Goal: Transaction & Acquisition: Book appointment/travel/reservation

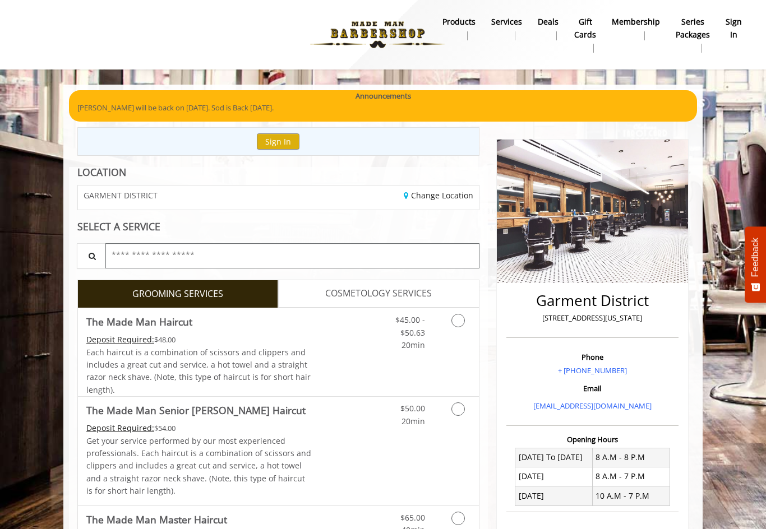
click at [127, 257] on input "text" at bounding box center [292, 255] width 374 height 25
click at [462, 324] on icon "Grooming services" at bounding box center [457, 320] width 13 height 13
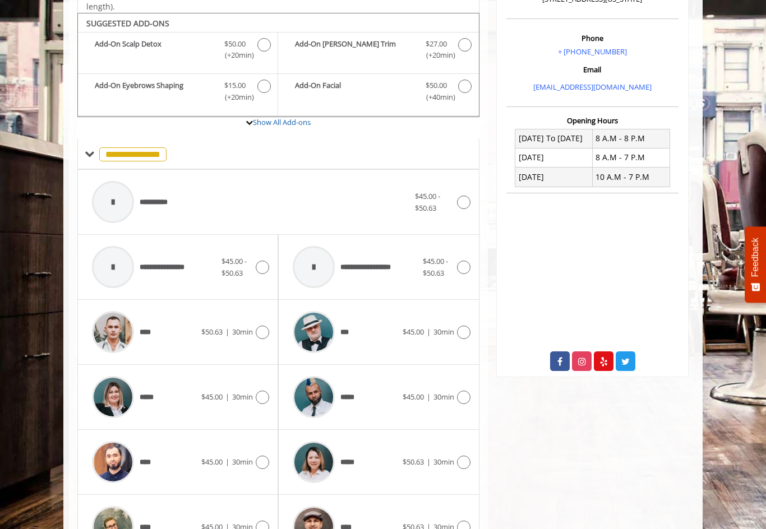
scroll to position [329, 0]
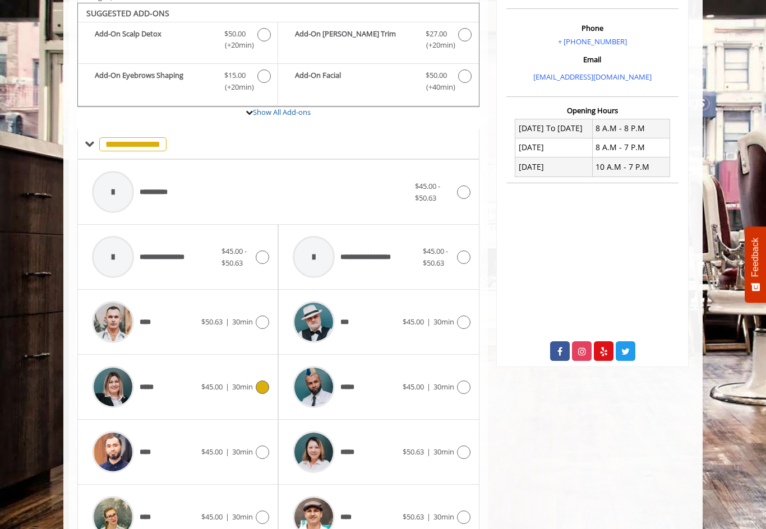
click at [259, 382] on icon at bounding box center [262, 387] width 13 height 13
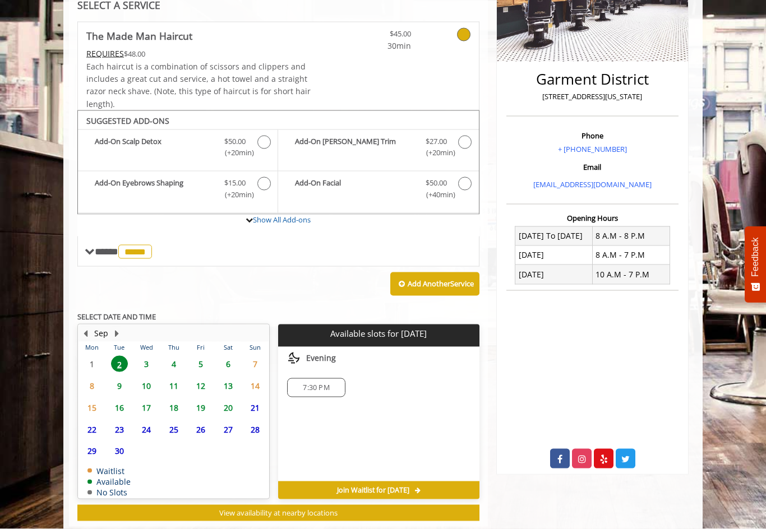
scroll to position [222, 0]
click at [172, 356] on span "4" at bounding box center [173, 364] width 17 height 16
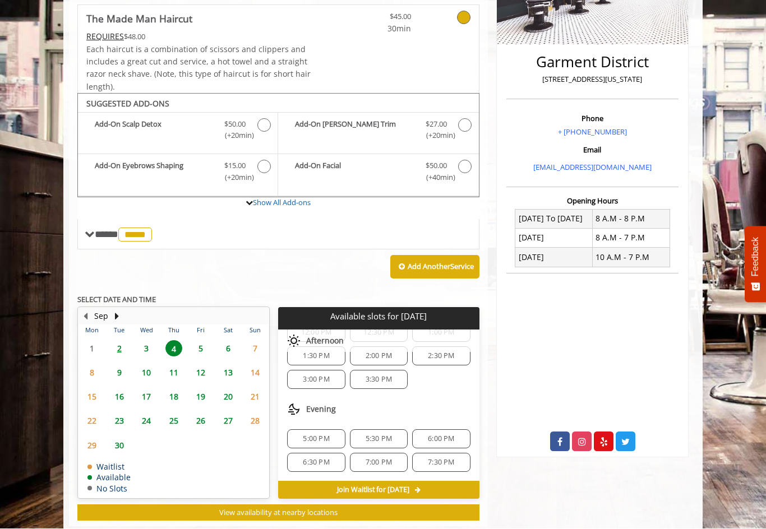
scroll to position [145, 0]
click at [372, 435] on span "5:30 PM" at bounding box center [379, 439] width 26 height 9
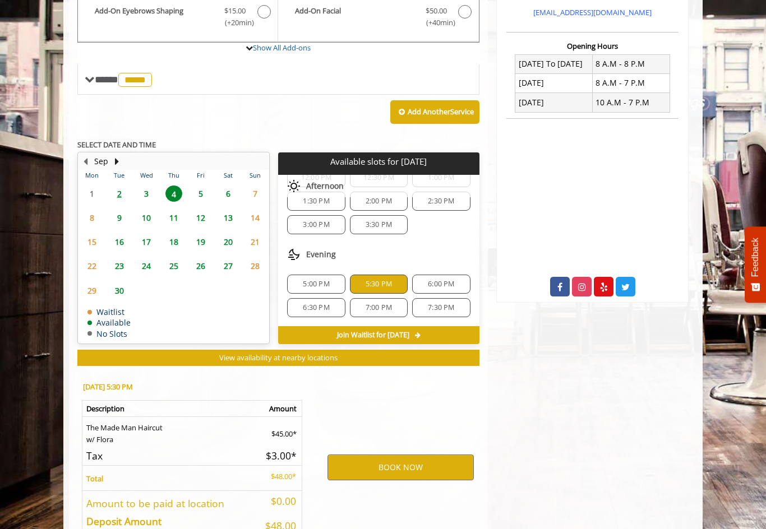
scroll to position [438, 0]
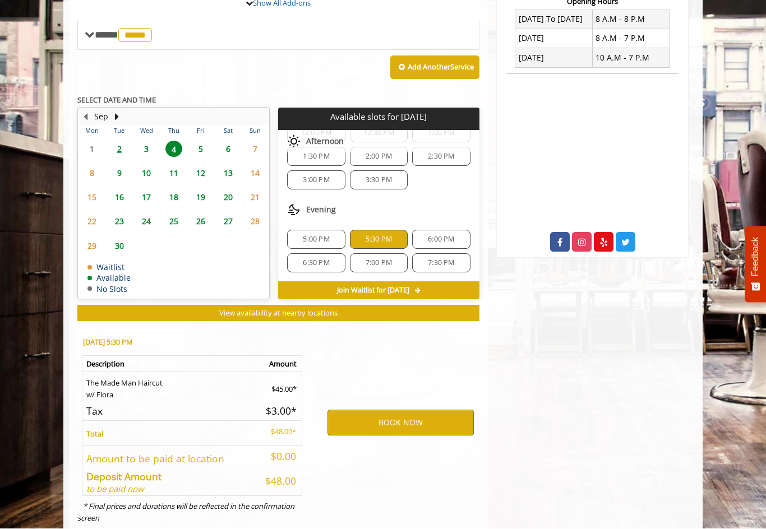
click at [117, 142] on span "2" at bounding box center [119, 149] width 17 height 16
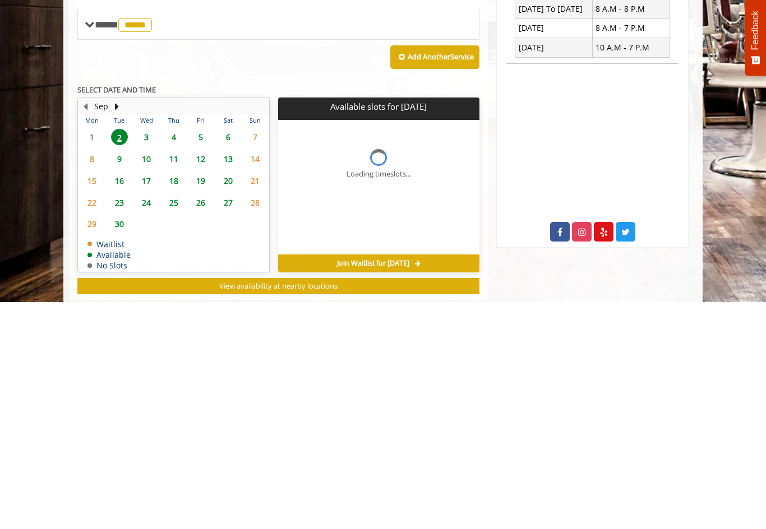
scroll to position [0, 0]
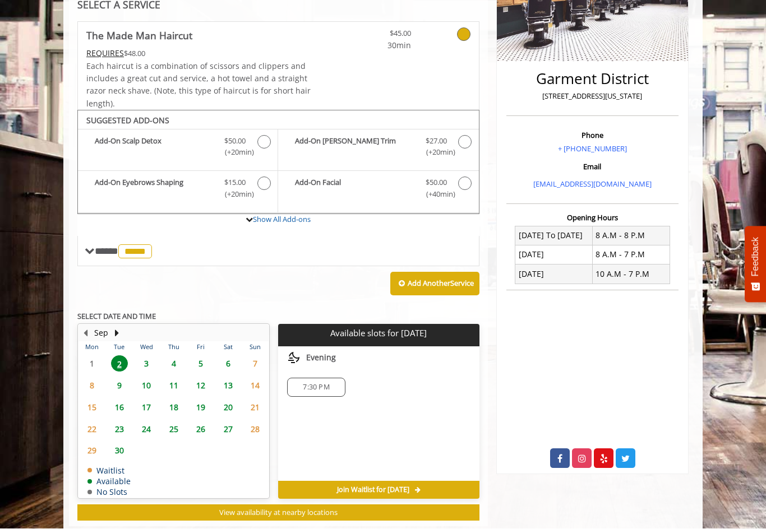
click at [173, 359] on span "4" at bounding box center [173, 364] width 17 height 16
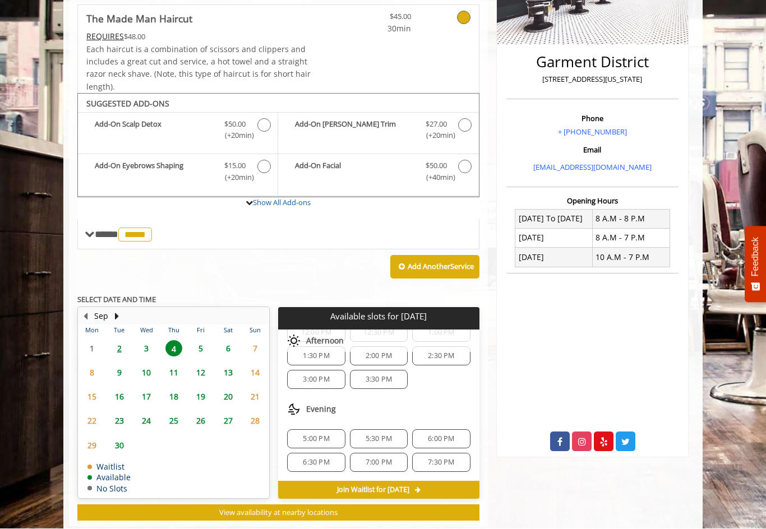
scroll to position [145, 0]
click at [370, 435] on span "5:30 PM" at bounding box center [379, 439] width 26 height 9
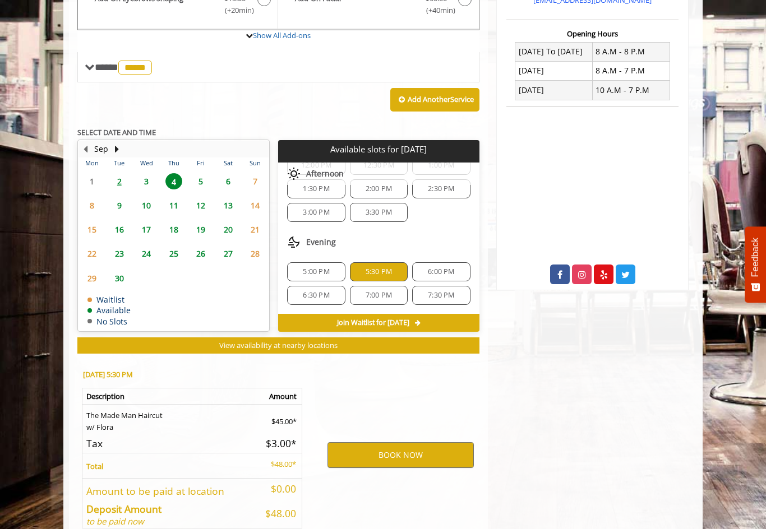
scroll to position [438, 0]
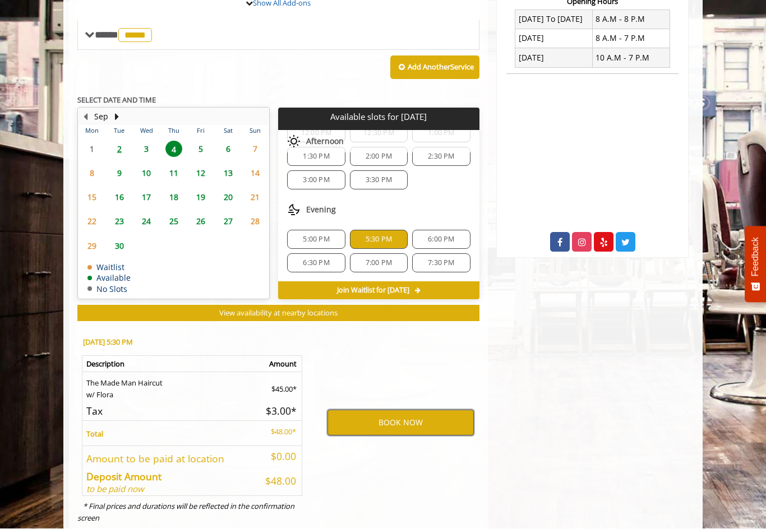
click at [391, 416] on button "BOOK NOW" at bounding box center [401, 424] width 146 height 26
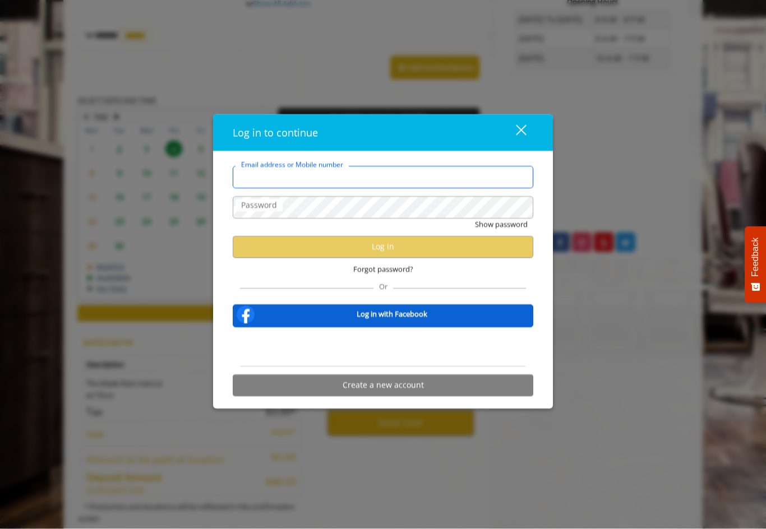
type input "**********"
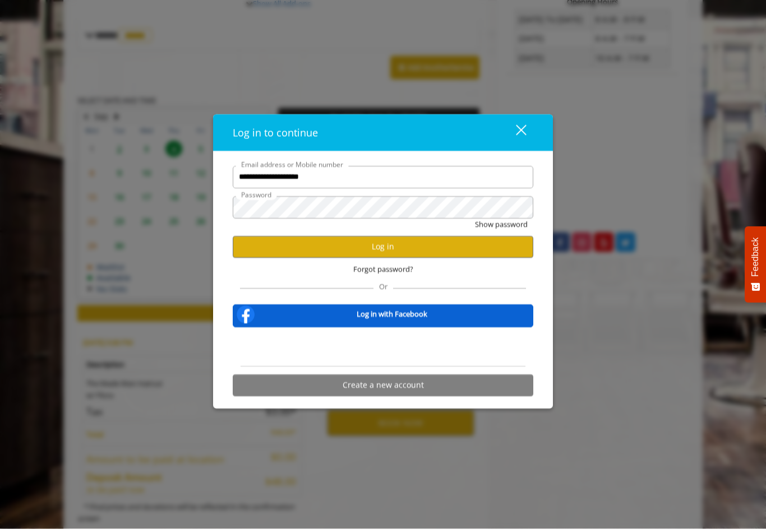
click at [501, 230] on button "Show password" at bounding box center [501, 225] width 53 height 12
click at [493, 255] on button "Log in" at bounding box center [383, 247] width 301 height 22
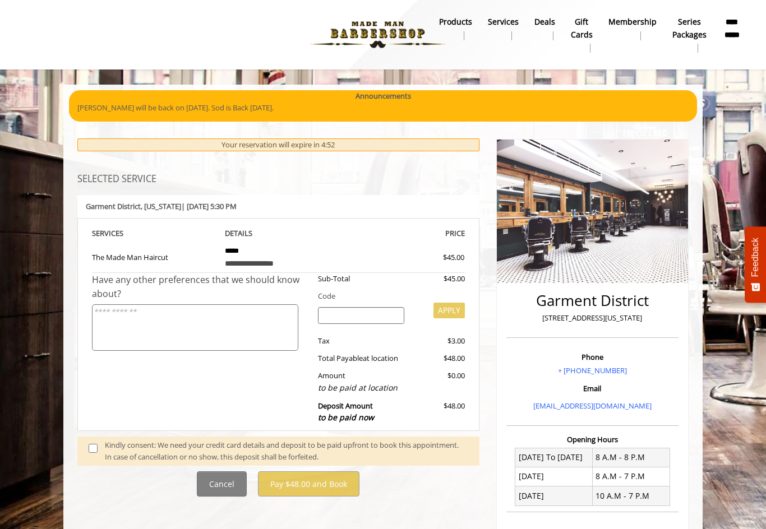
click at [99, 442] on span at bounding box center [96, 452] width 33 height 24
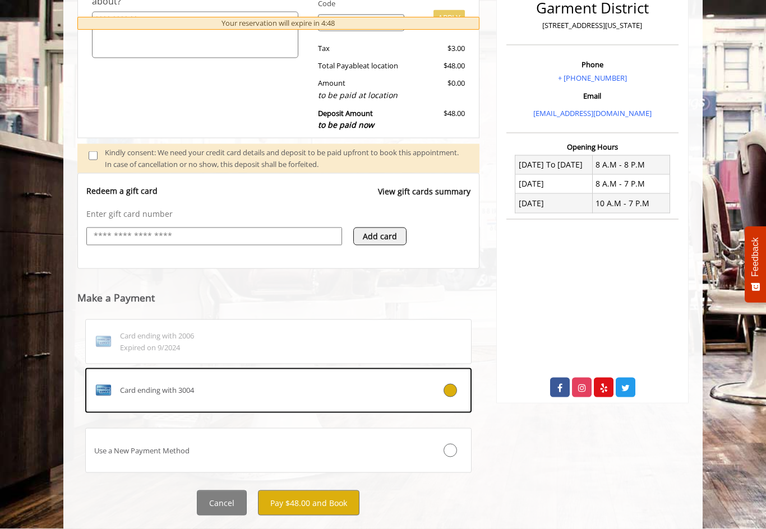
scroll to position [293, 0]
click at [304, 501] on button "Pay $48.00 and Book" at bounding box center [309, 503] width 102 height 25
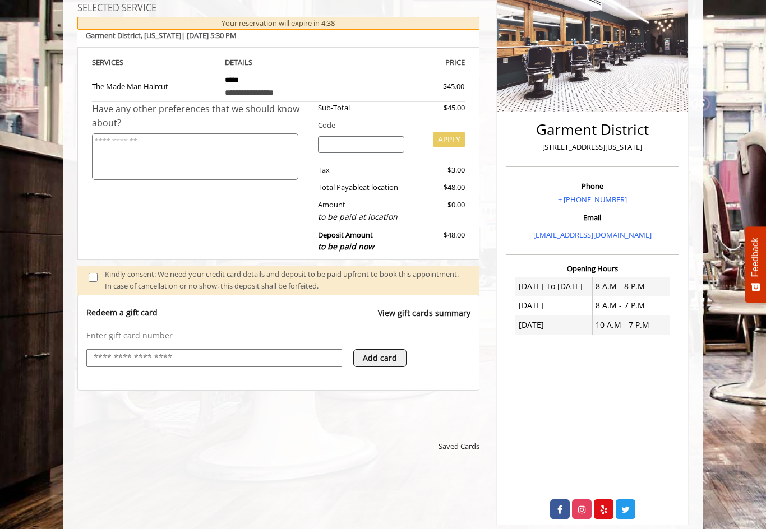
scroll to position [0, 0]
